Goal: Check status: Check status

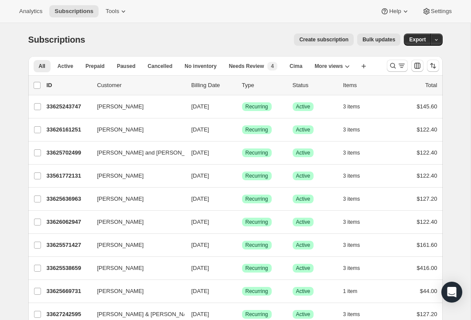
click at [393, 66] on icon "Search and filter results" at bounding box center [392, 65] width 9 height 9
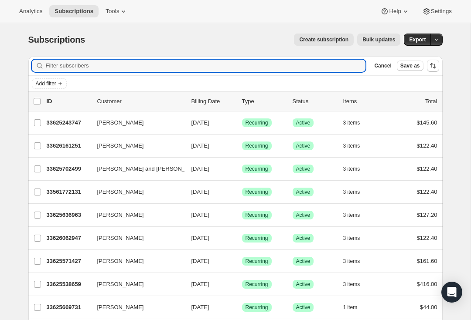
click at [78, 67] on input "Filter subscribers" at bounding box center [206, 66] width 320 height 12
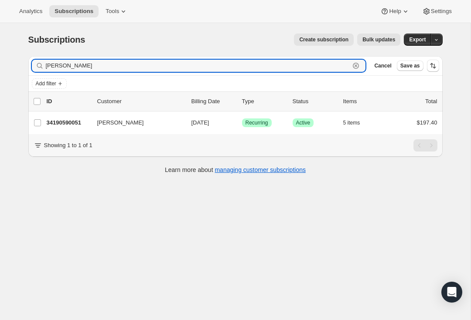
type input "Michele treuscorff"
click at [63, 122] on p "34190590051" at bounding box center [69, 123] width 44 height 9
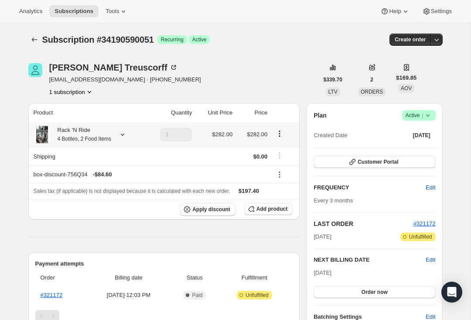
click at [119, 135] on div at bounding box center [121, 134] width 12 height 9
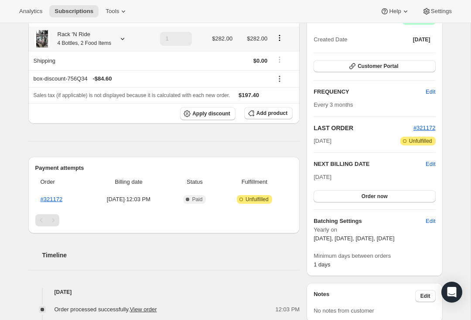
scroll to position [96, 0]
click at [428, 129] on span "#321172" at bounding box center [424, 127] width 22 height 7
click at [127, 34] on icon at bounding box center [122, 38] width 9 height 9
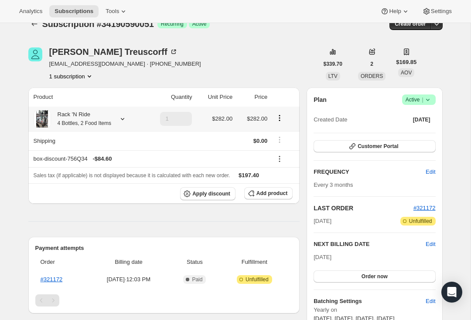
scroll to position [7, 0]
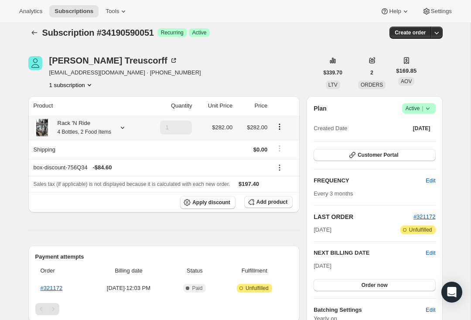
click at [283, 127] on icon "Product actions" at bounding box center [279, 126] width 9 height 9
click at [431, 36] on button "button" at bounding box center [436, 33] width 12 height 12
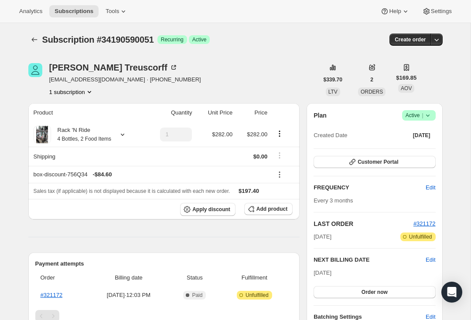
scroll to position [0, 0]
click at [127, 138] on icon at bounding box center [122, 134] width 9 height 9
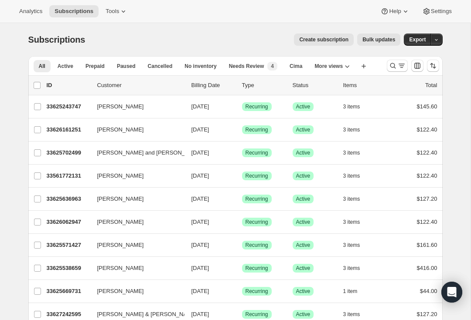
click at [394, 66] on icon "Search and filter results" at bounding box center [392, 65] width 9 height 9
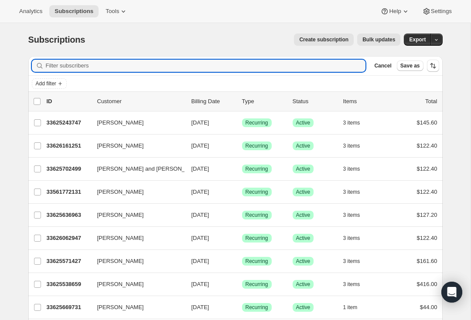
click at [156, 66] on input "Filter subscribers" at bounding box center [206, 66] width 320 height 12
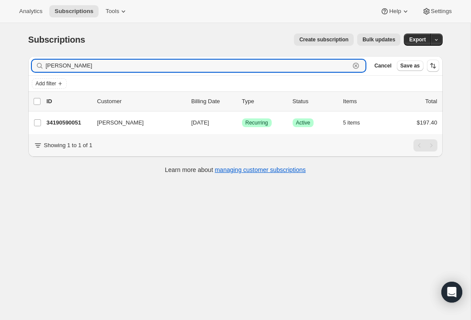
type input "[PERSON_NAME]"
click at [69, 121] on p "34190590051" at bounding box center [69, 123] width 44 height 9
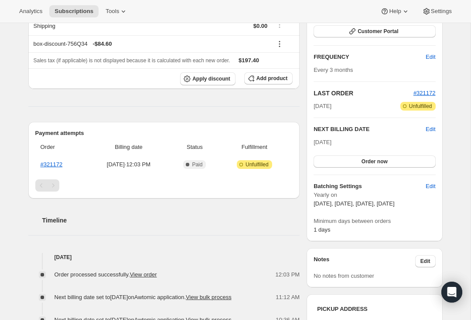
scroll to position [132, 0]
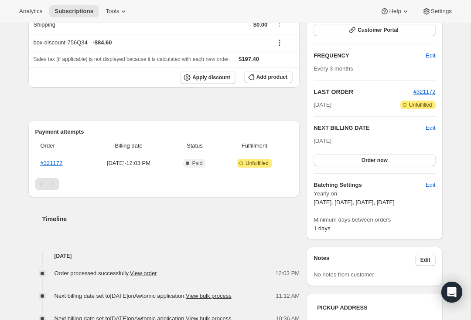
click at [58, 161] on link "#321172" at bounding box center [52, 163] width 22 height 7
